Goal: Find contact information: Find contact information

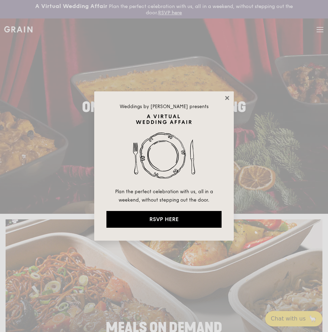
click at [227, 99] on icon at bounding box center [227, 98] width 6 height 6
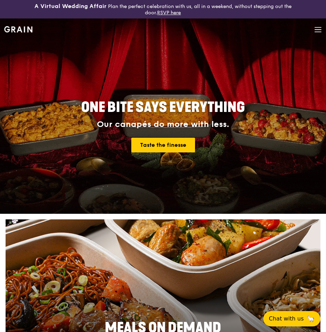
click at [318, 30] on icon at bounding box center [318, 30] width 8 height 8
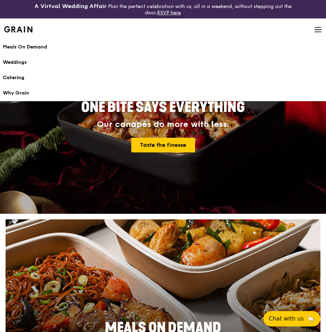
click at [17, 78] on div "Catering" at bounding box center [163, 77] width 321 height 7
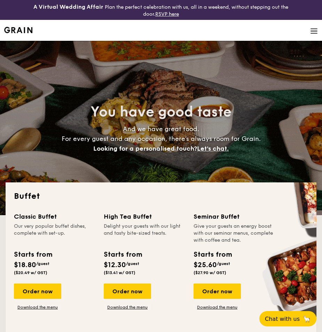
select select
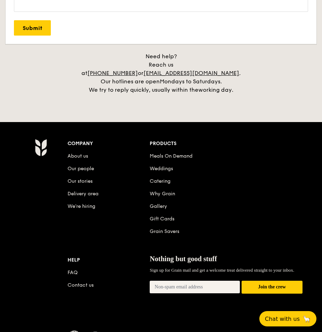
scroll to position [1499, 0]
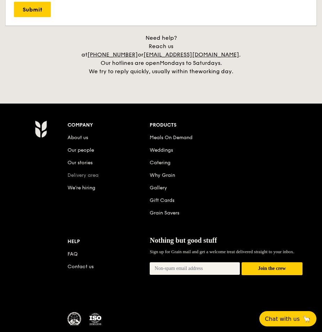
click at [84, 172] on link "Delivery area" at bounding box center [83, 175] width 31 height 6
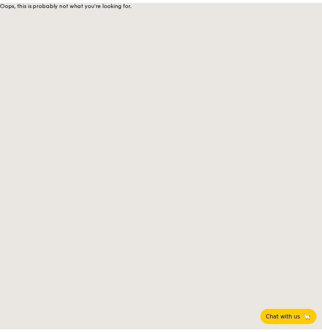
scroll to position [1531, 0]
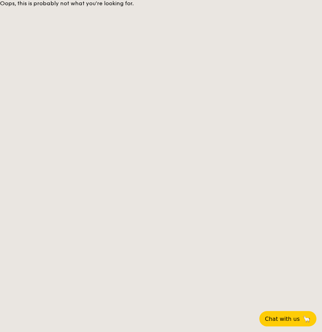
select select
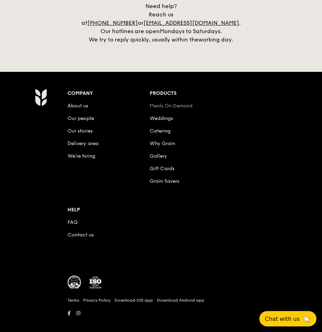
click at [169, 103] on link "Meals On Demand" at bounding box center [171, 106] width 43 height 6
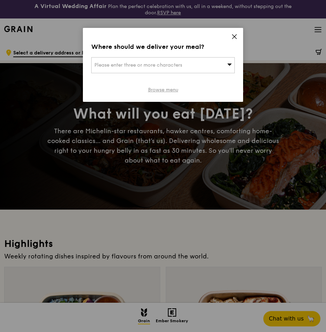
click at [169, 91] on link "Browse menu" at bounding box center [163, 89] width 30 height 7
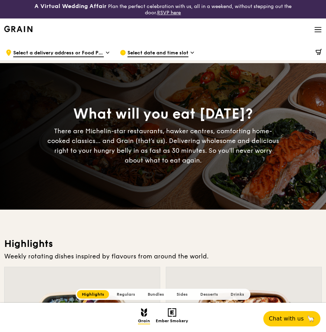
click at [318, 31] on icon at bounding box center [318, 30] width 8 height 8
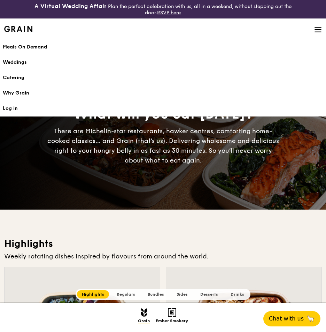
click at [25, 28] on img at bounding box center [18, 29] width 28 height 6
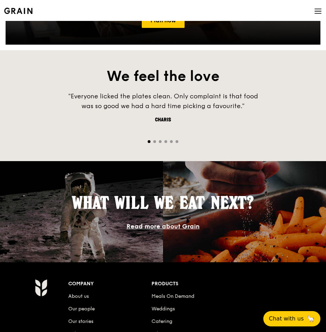
scroll to position [802, 0]
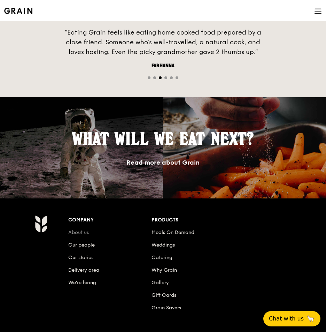
click at [75, 232] on link "About us" at bounding box center [78, 232] width 21 height 6
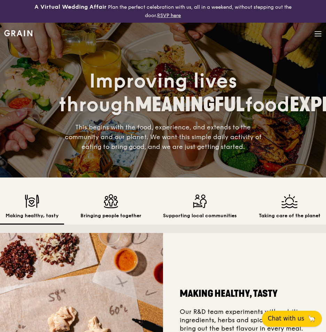
click at [289, 320] on span "Chat with us" at bounding box center [286, 318] width 37 height 9
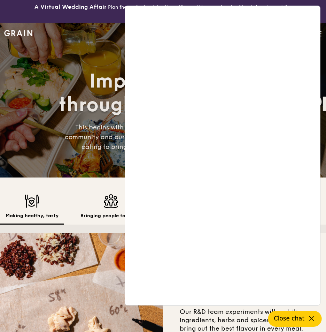
click at [87, 47] on div "Improving lives through MEANINGFUL food EXPERIENCES This begins with the food, …" at bounding box center [163, 111] width 315 height 134
click at [84, 22] on div "A Virtual Wedding Affair Plan the perfect celebration with us, all in a weekend…" at bounding box center [163, 11] width 326 height 23
click at [83, 16] on div "A Virtual Wedding Affair Plan the perfect celebration with us, all in a weekend…" at bounding box center [163, 11] width 272 height 17
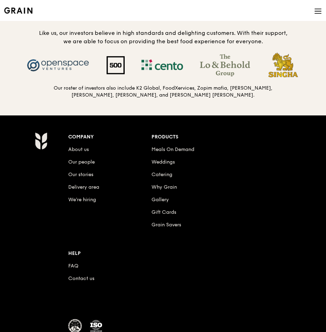
scroll to position [657, 0]
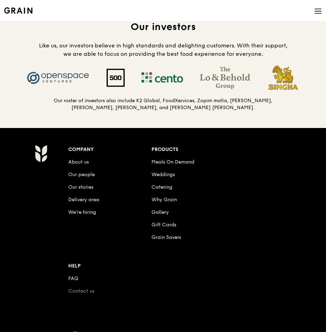
click at [77, 294] on link "Contact us" at bounding box center [81, 291] width 26 height 6
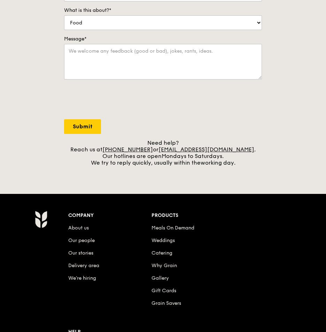
scroll to position [209, 0]
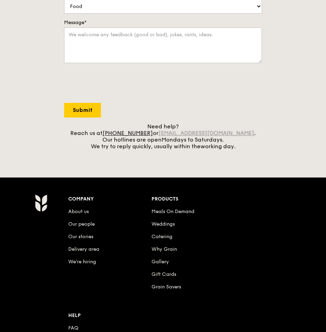
click at [233, 134] on link "[EMAIL_ADDRESS][DOMAIN_NAME]" at bounding box center [207, 133] width 96 height 7
click at [180, 132] on link "[EMAIL_ADDRESS][DOMAIN_NAME]" at bounding box center [207, 133] width 96 height 7
drag, startPoint x: 167, startPoint y: 133, endPoint x: 236, endPoint y: 135, distance: 68.4
click at [236, 135] on div "Need help? Reach us at [PHONE_NUMBER] or [EMAIL_ADDRESS][DOMAIN_NAME] . Our hot…" at bounding box center [163, 136] width 198 height 26
copy div "[EMAIL_ADDRESS][DOMAIN_NAME]"
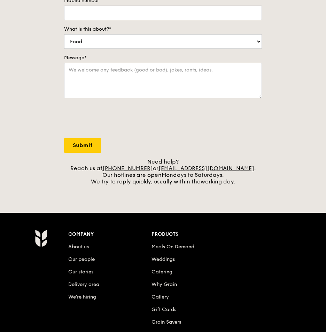
scroll to position [174, 0]
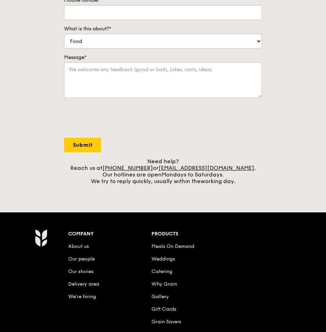
click at [34, 175] on div "Contact us We love hearing from our customers. Talk to us about anything. We ar…" at bounding box center [163, 38] width 326 height 291
